Goal: Use online tool/utility: Utilize a website feature to perform a specific function

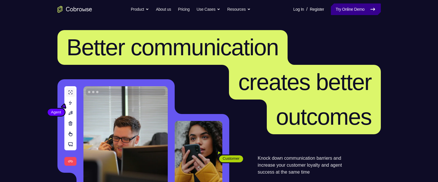
click at [351, 9] on link "Try Online Demo" at bounding box center [356, 9] width 50 height 12
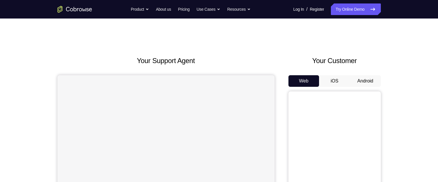
click at [362, 82] on button "Android" at bounding box center [365, 81] width 31 height 12
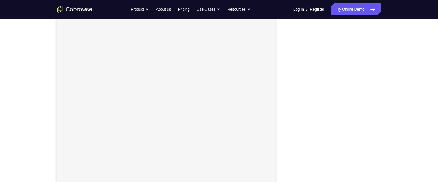
scroll to position [79, 0]
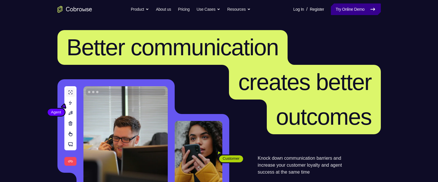
click at [360, 6] on link "Try Online Demo" at bounding box center [356, 9] width 50 height 12
click at [347, 8] on link "Try Online Demo" at bounding box center [356, 9] width 50 height 12
